Goal: Find contact information: Find contact information

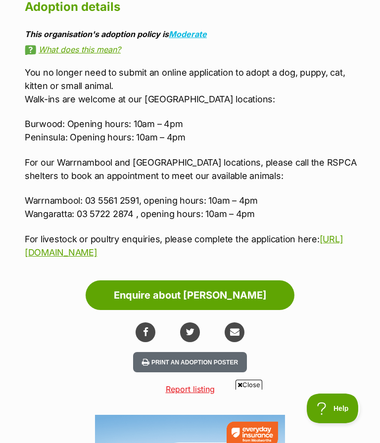
scroll to position [1165, 0]
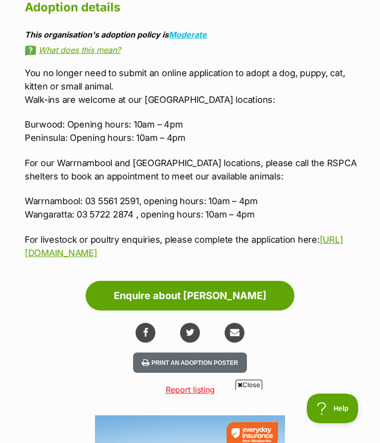
click at [189, 294] on link "Enquire about Alice" at bounding box center [190, 296] width 209 height 30
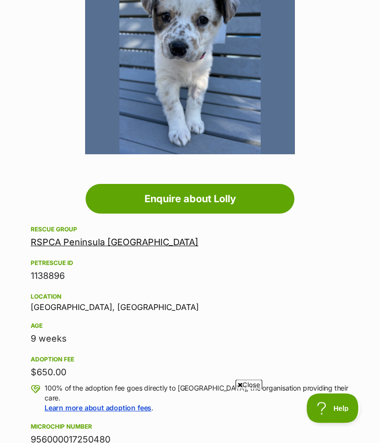
scroll to position [260, 0]
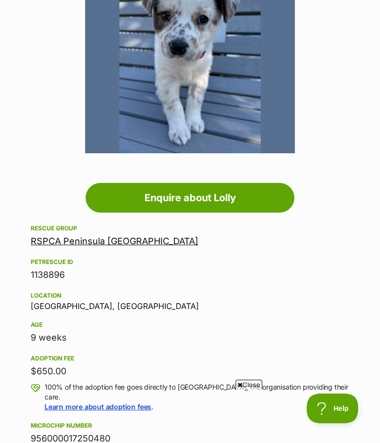
click at [81, 242] on link "RSPCA Peninsula [GEOGRAPHIC_DATA]" at bounding box center [115, 241] width 168 height 10
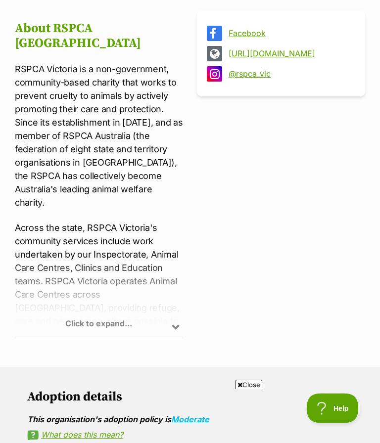
click at [92, 324] on div "Click to expand..." at bounding box center [99, 298] width 168 height 77
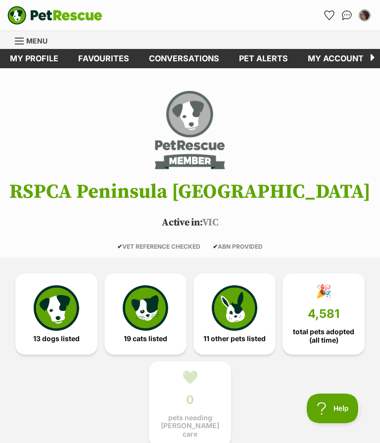
click at [221, 191] on h1 "RSPCA Peninsula [GEOGRAPHIC_DATA]" at bounding box center [190, 192] width 380 height 22
